Goal: Check status

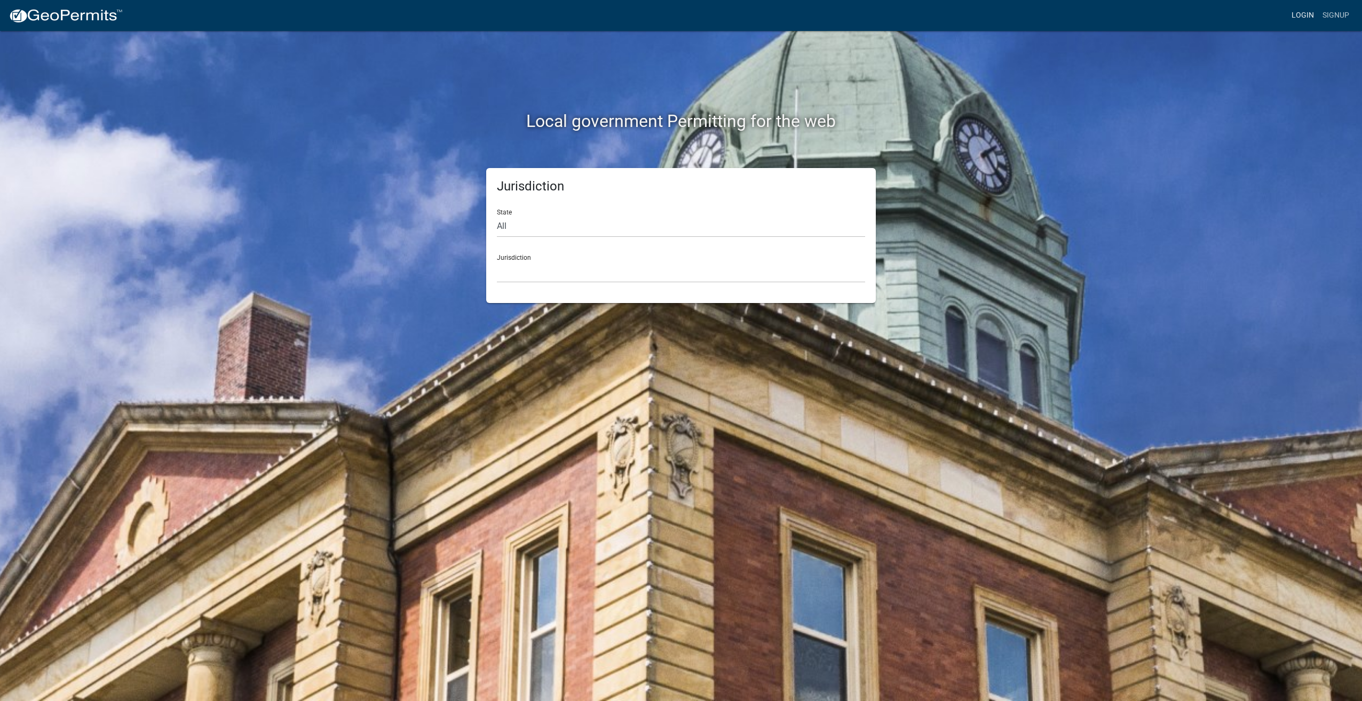
click at [1307, 13] on link "Login" at bounding box center [1302, 15] width 31 height 20
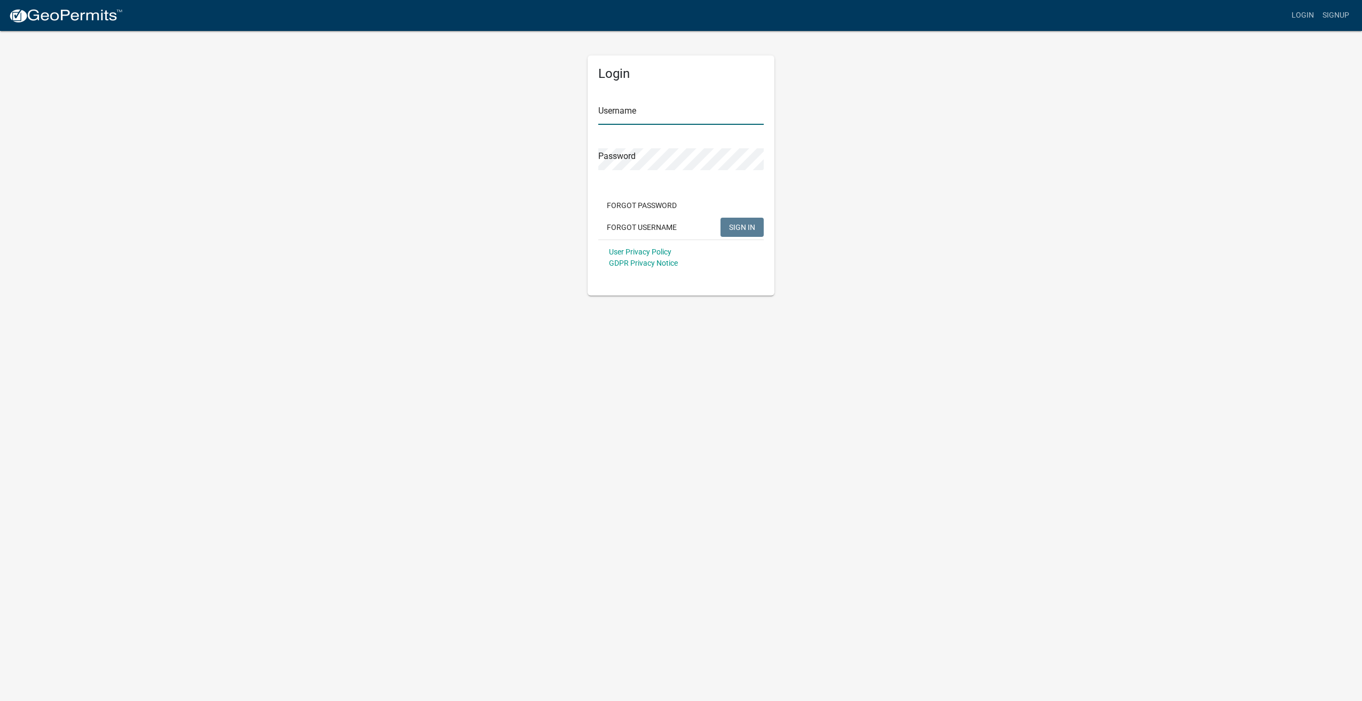
click at [708, 113] on input "Username" at bounding box center [680, 114] width 165 height 22
type input "wrijus48"
click at [721, 218] on button "SIGN IN" at bounding box center [742, 227] width 43 height 19
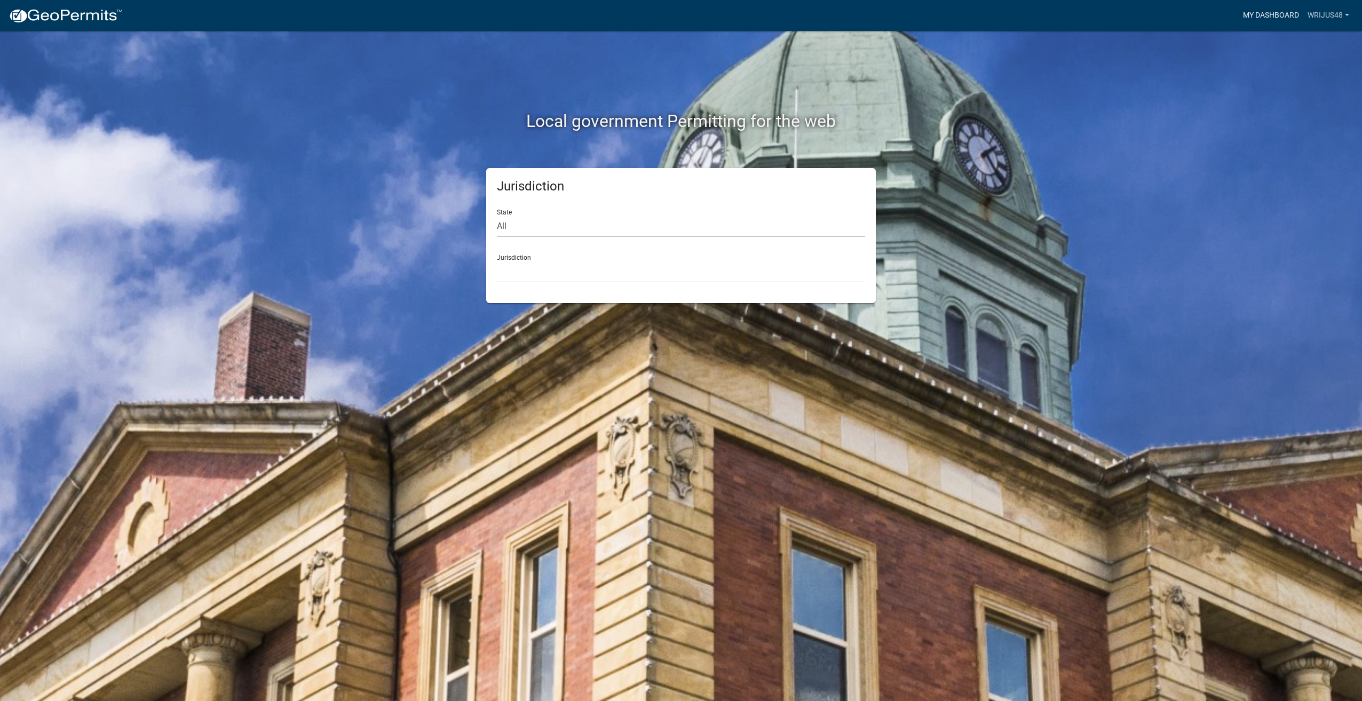
click at [1265, 19] on link "My Dashboard" at bounding box center [1271, 15] width 65 height 20
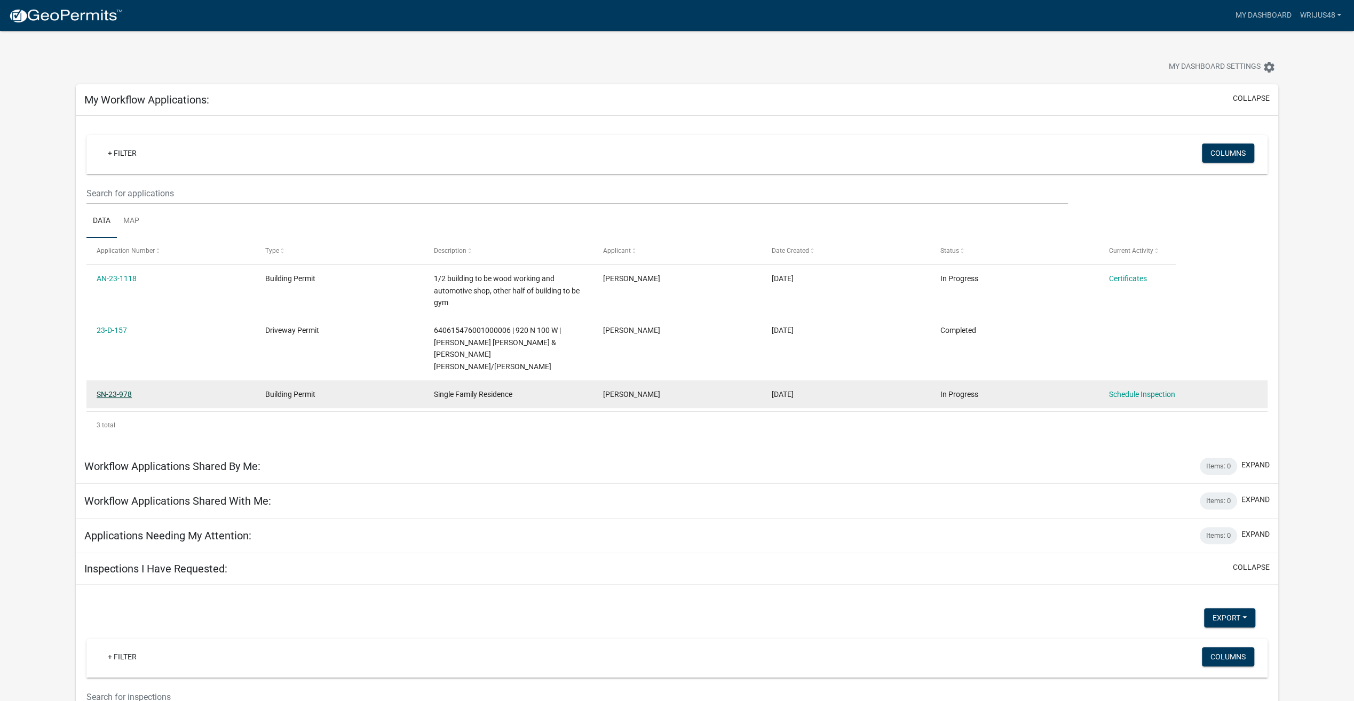
click at [111, 390] on link "SN-23-978" at bounding box center [114, 394] width 35 height 9
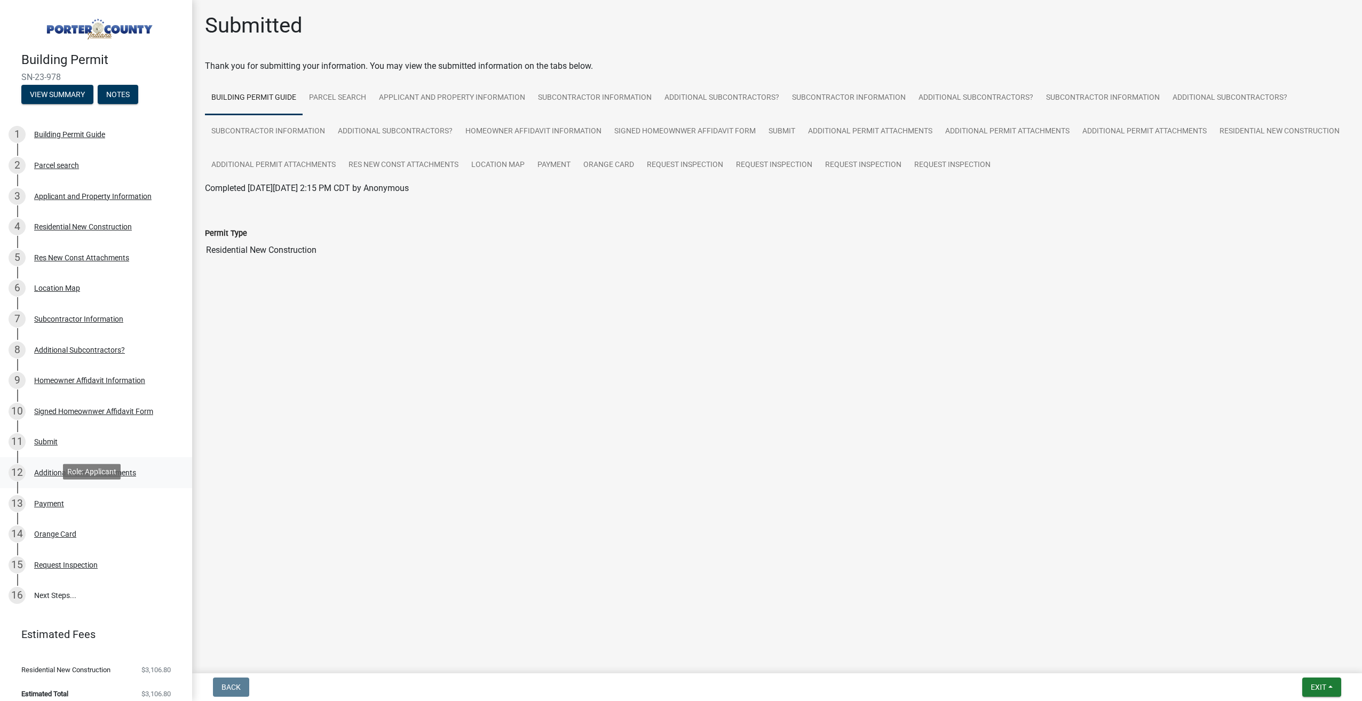
scroll to position [7, 0]
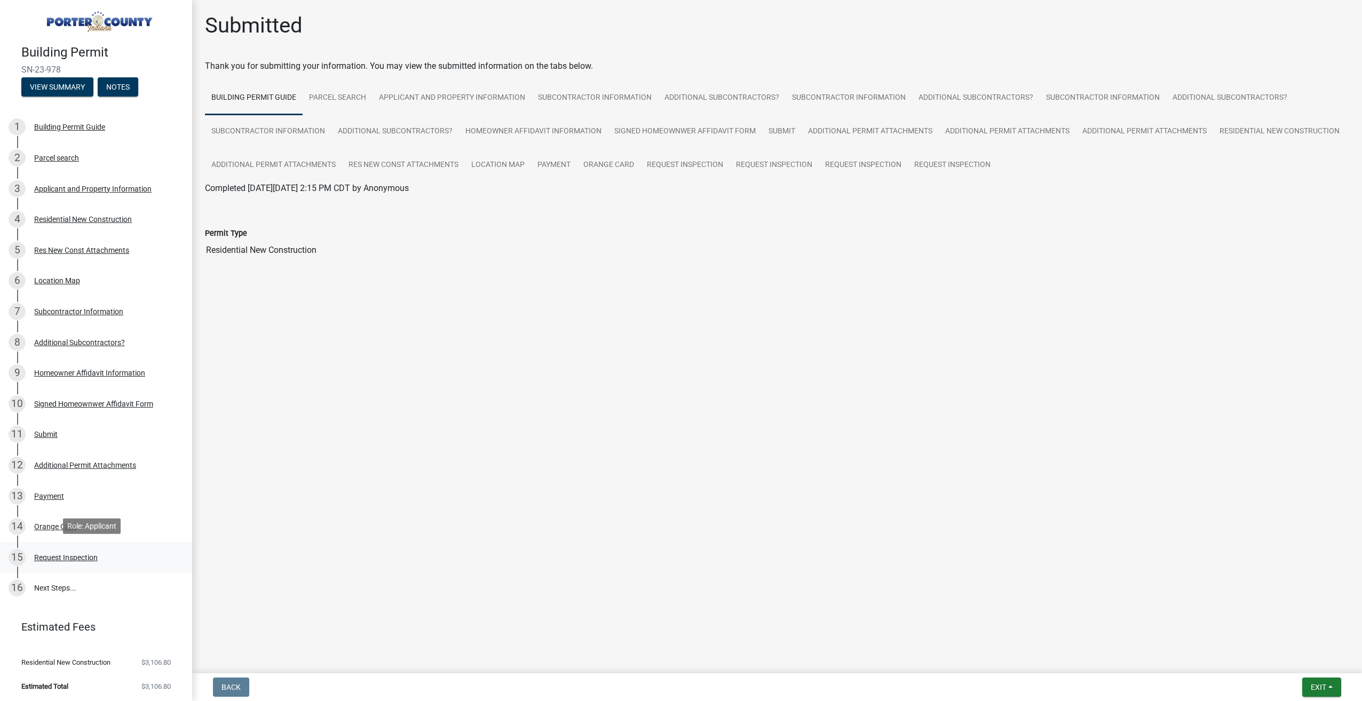
click at [76, 561] on div "15 Request Inspection" at bounding box center [92, 557] width 167 height 17
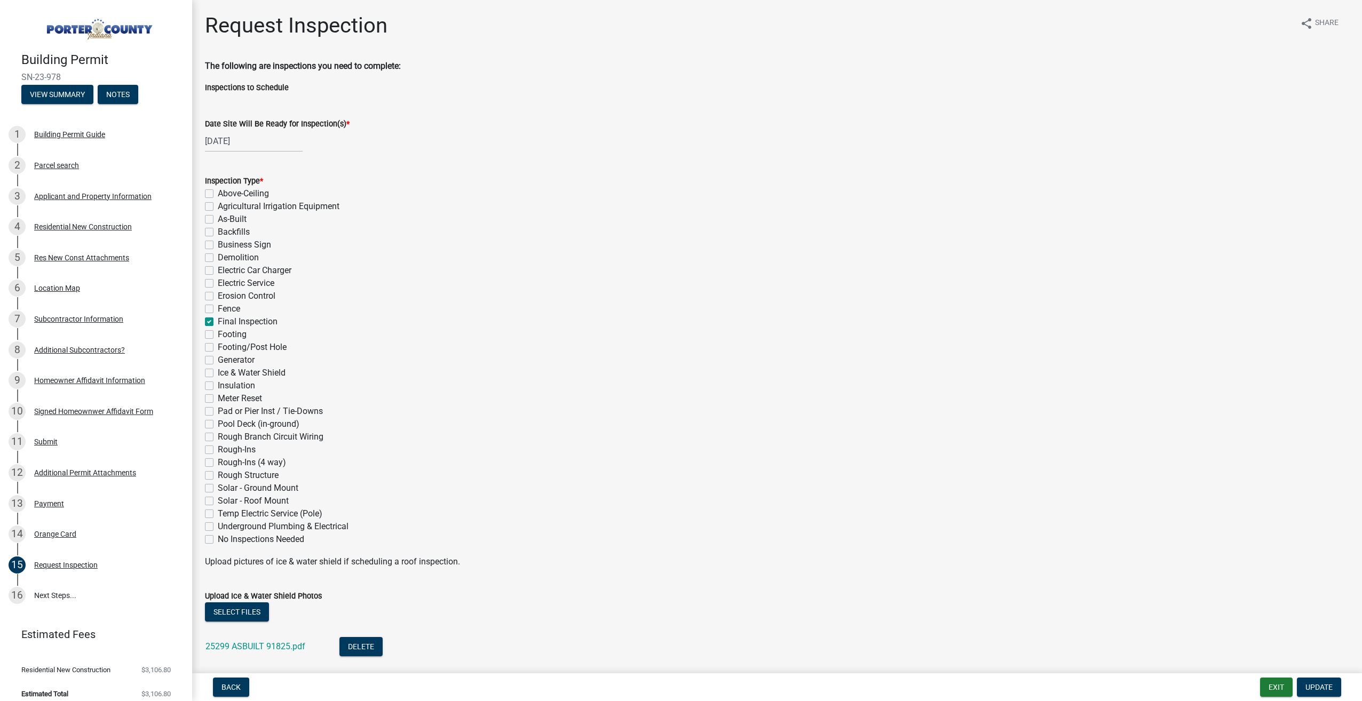
scroll to position [0, 0]
click at [65, 92] on button "View Summary" at bounding box center [57, 94] width 72 height 19
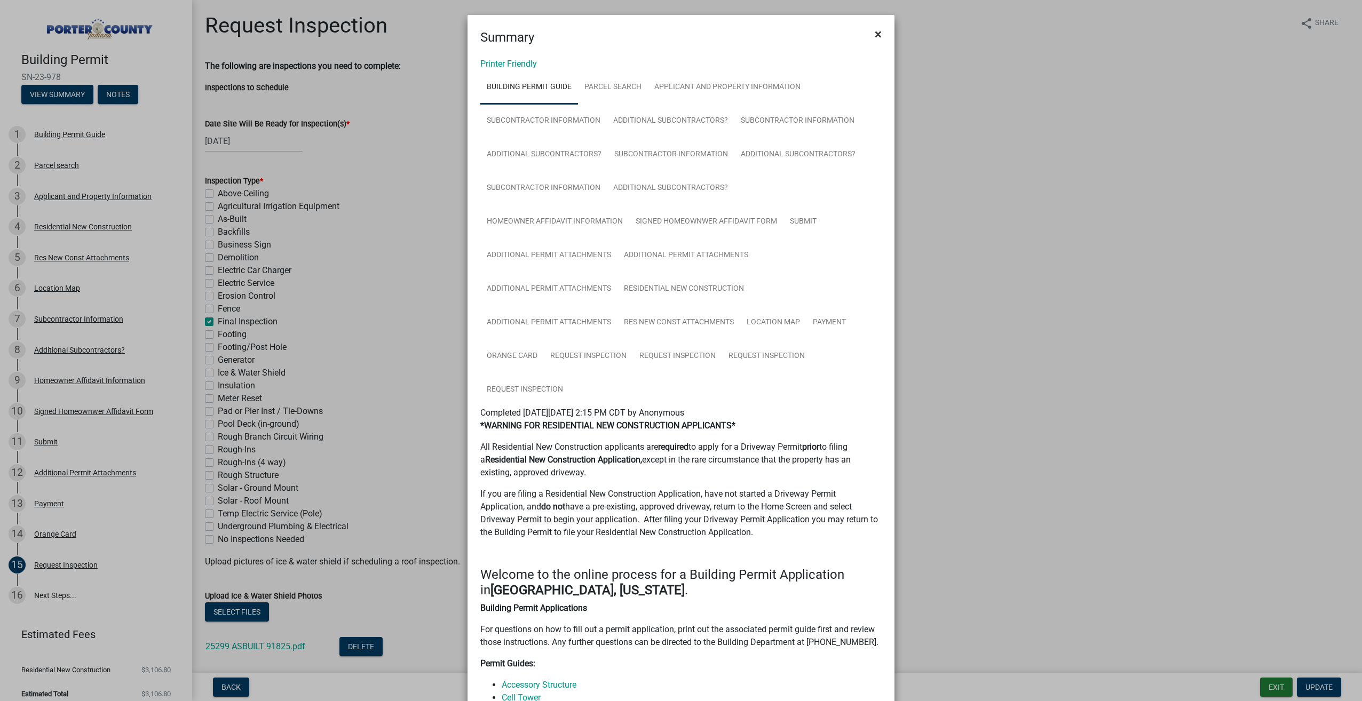
click at [878, 35] on button "×" at bounding box center [878, 34] width 24 height 30
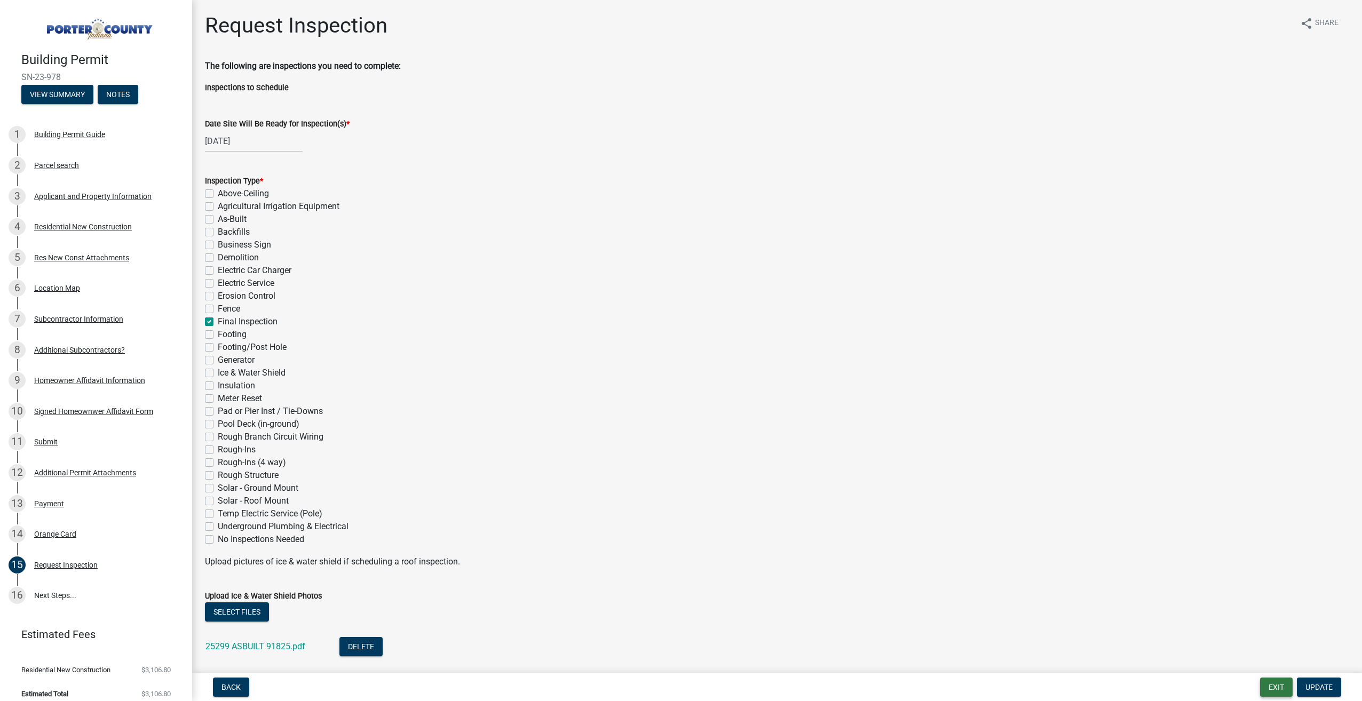
click at [1262, 691] on button "Exit" at bounding box center [1276, 687] width 33 height 19
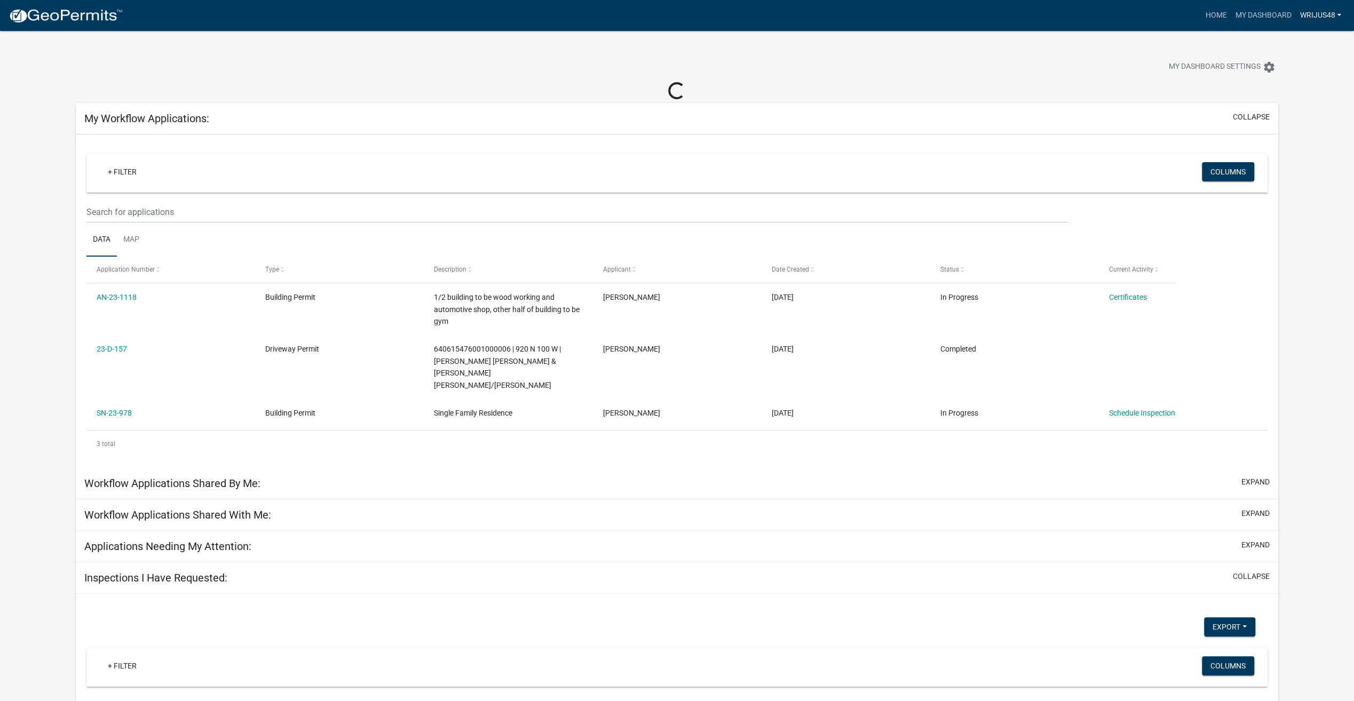
click at [1331, 10] on link "wrijus48" at bounding box center [1320, 15] width 50 height 20
click at [1288, 80] on link "Logout" at bounding box center [1302, 79] width 85 height 26
